Goal: Information Seeking & Learning: Learn about a topic

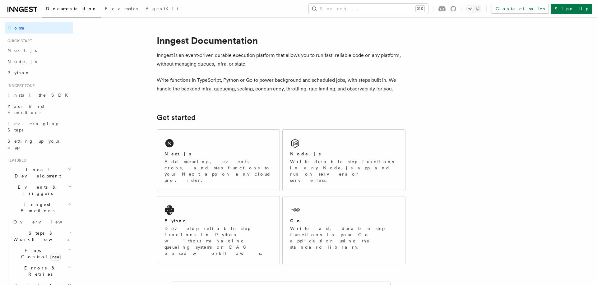
scroll to position [19, 0]
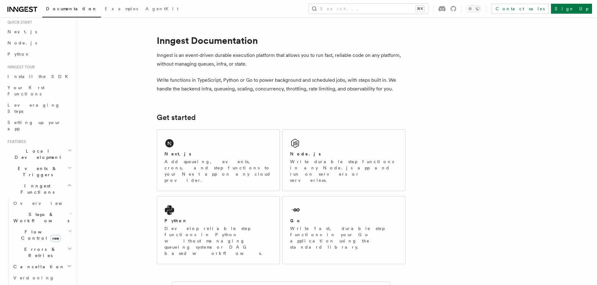
click at [30, 211] on span "Steps & Workflows" at bounding box center [40, 217] width 58 height 12
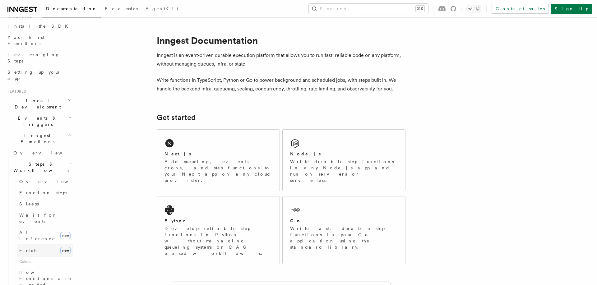
scroll to position [69, 0]
click at [45, 227] on link "AI Inference new" at bounding box center [45, 235] width 56 height 17
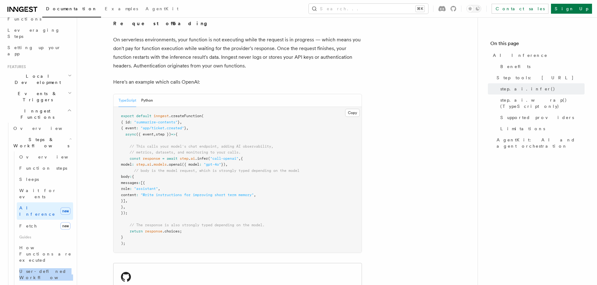
scroll to position [151, 0]
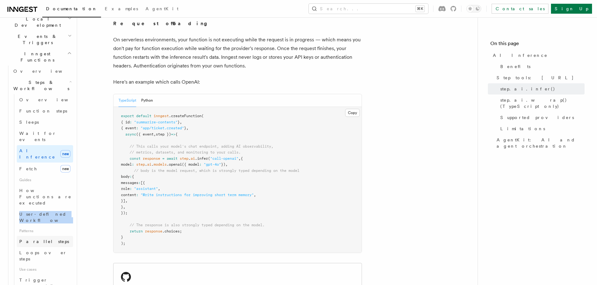
click at [35, 239] on span "Parallel steps" at bounding box center [44, 241] width 50 height 5
click at [36, 250] on span "Loops over steps" at bounding box center [43, 255] width 48 height 11
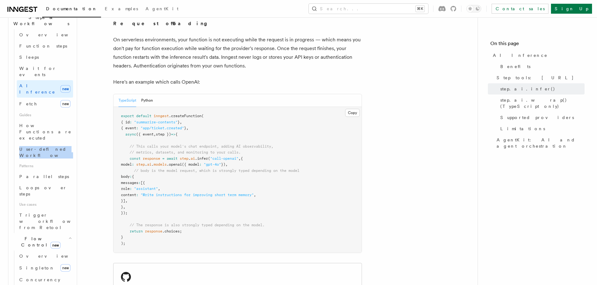
scroll to position [214, 0]
click at [44, 279] on span "Concurrency" at bounding box center [39, 281] width 41 height 5
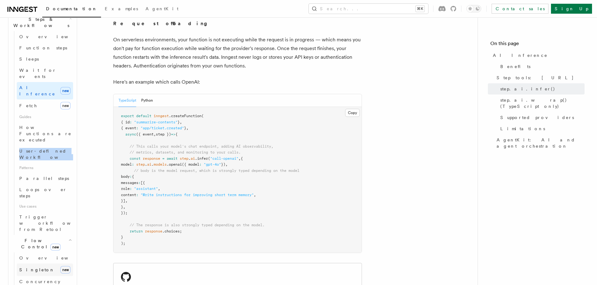
click at [37, 267] on span "Singleton" at bounding box center [36, 269] width 35 height 5
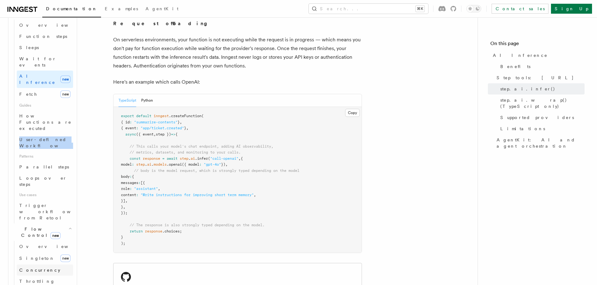
scroll to position [227, 0]
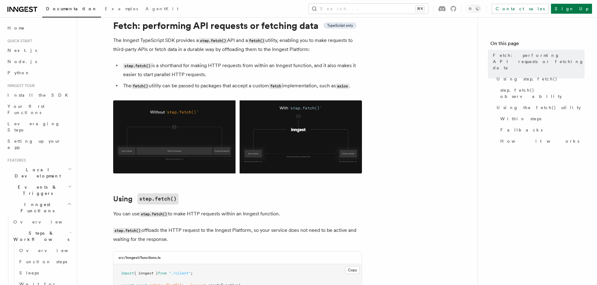
scroll to position [69, 0]
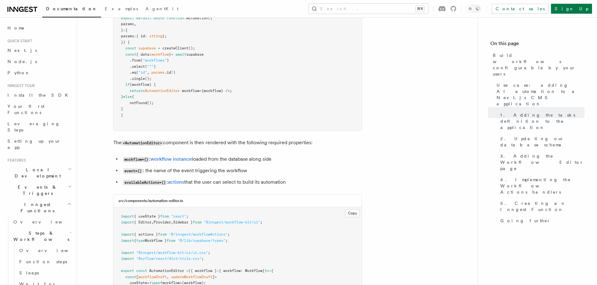
scroll to position [1629, 0]
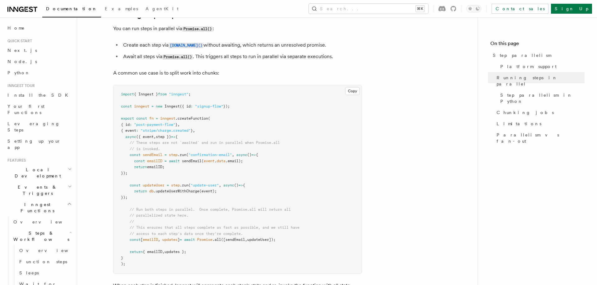
scroll to position [147, 0]
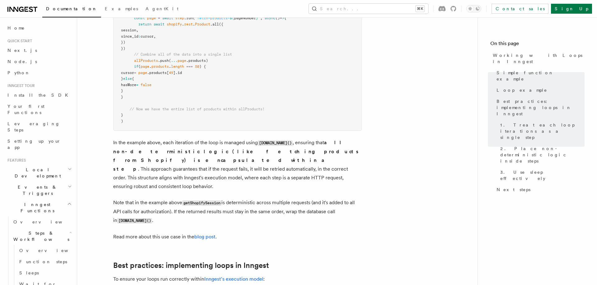
scroll to position [647, 0]
